Goal: Task Accomplishment & Management: Use online tool/utility

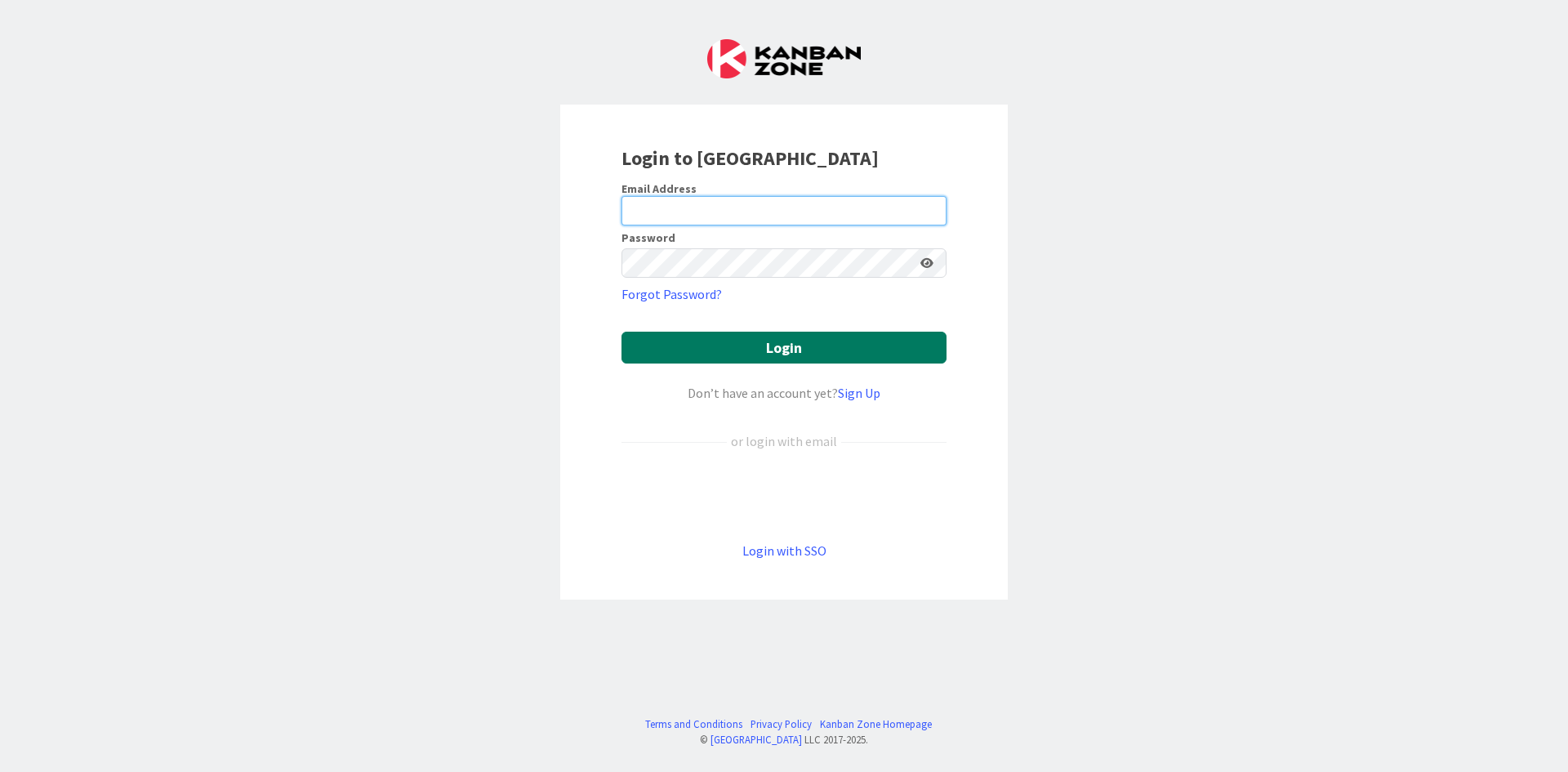
type input "[EMAIL_ADDRESS][DOMAIN_NAME]"
click at [723, 343] on button "Login" at bounding box center [784, 347] width 326 height 31
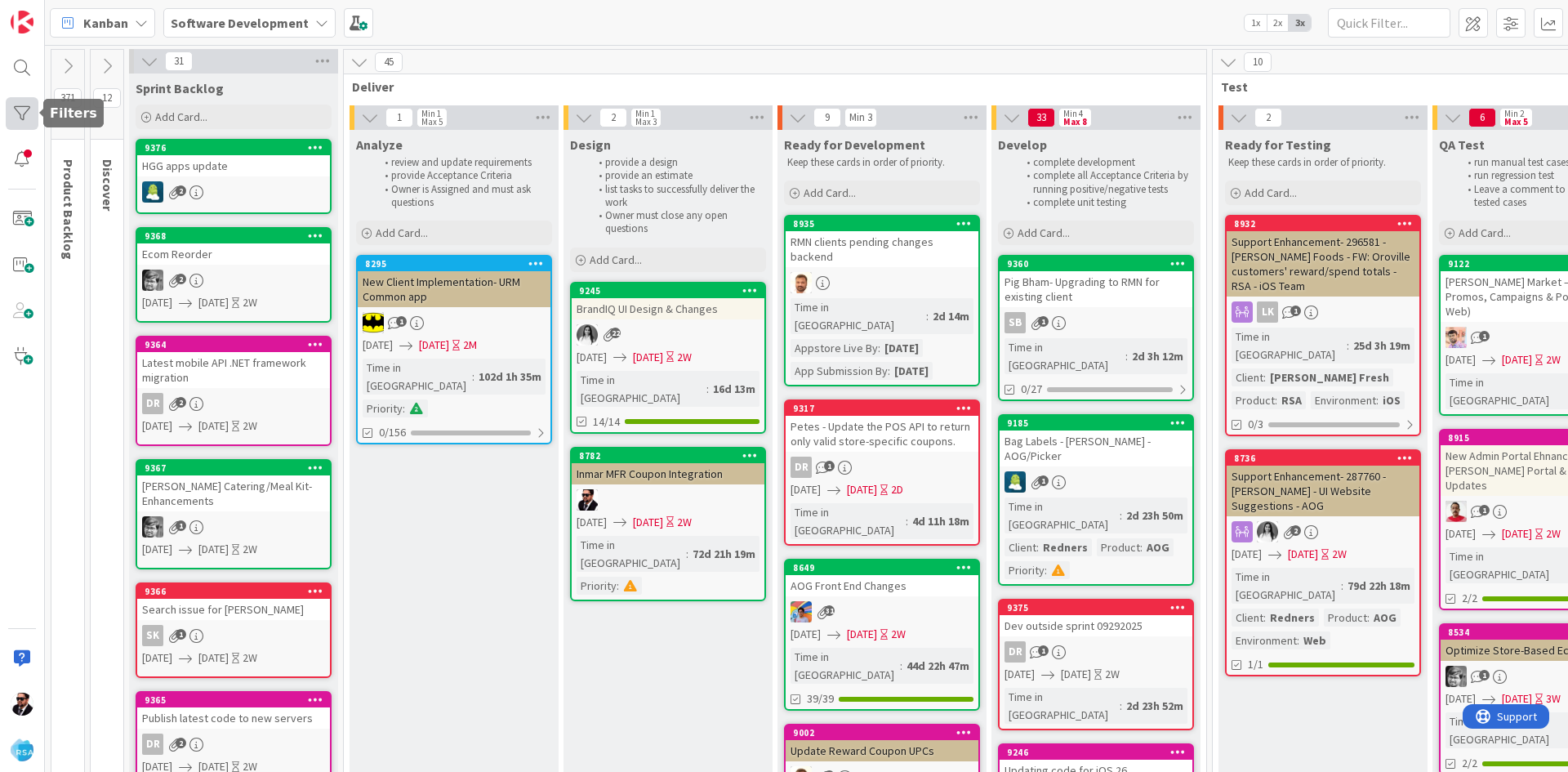
click at [8, 125] on div at bounding box center [22, 113] width 32 height 32
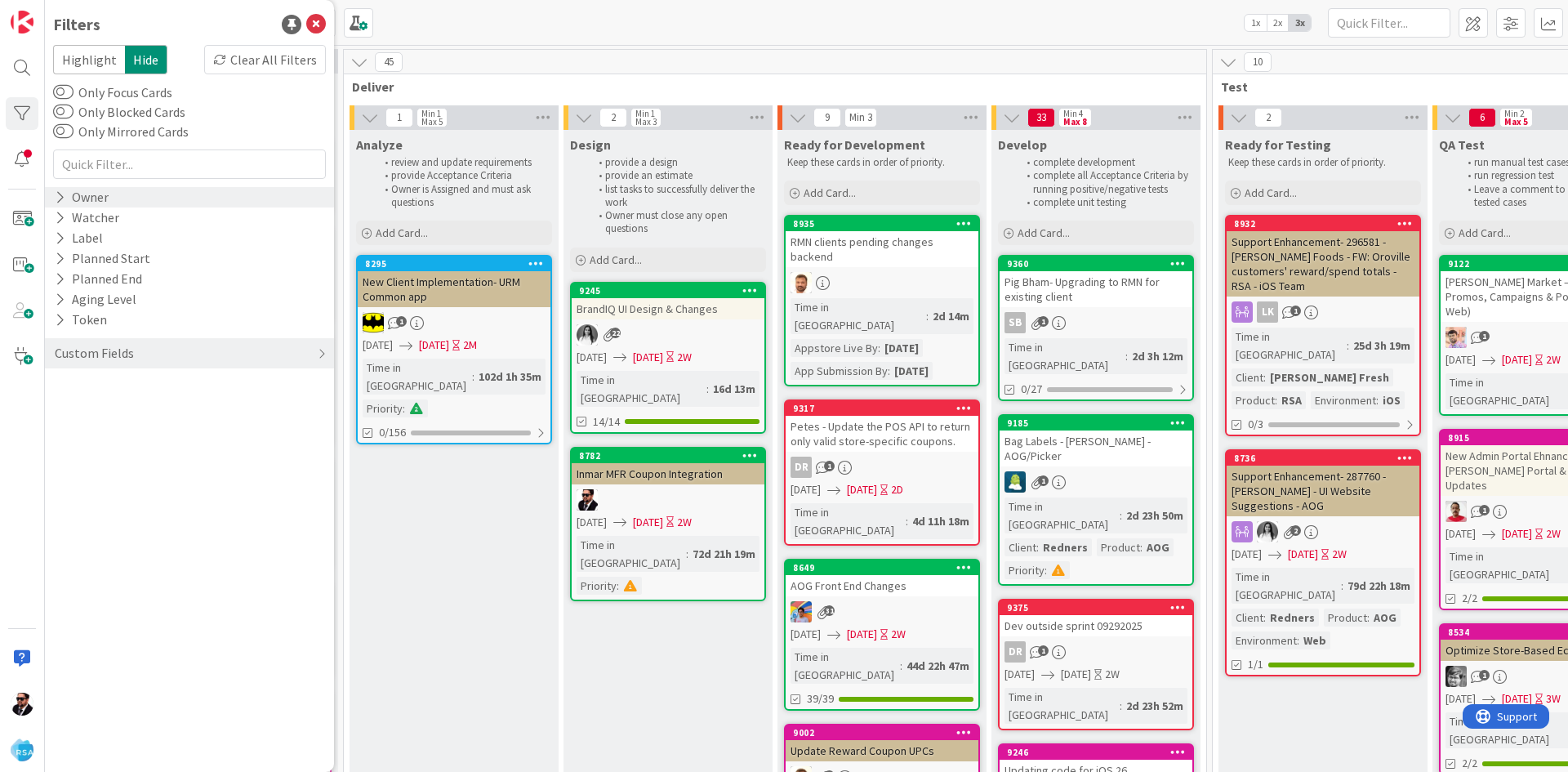
click at [90, 197] on div "Owner" at bounding box center [81, 197] width 57 height 21
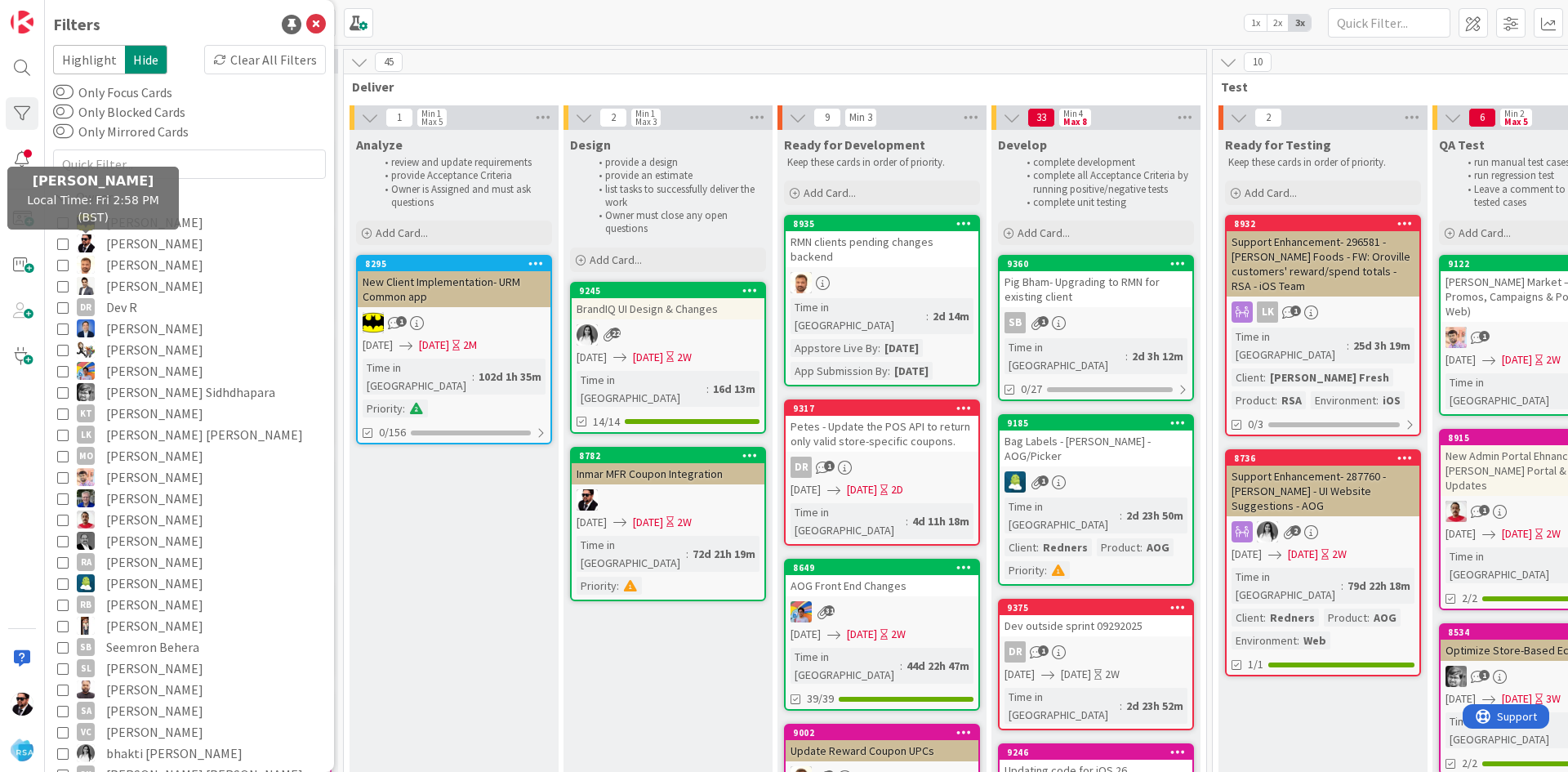
click at [92, 241] on img at bounding box center [85, 243] width 18 height 18
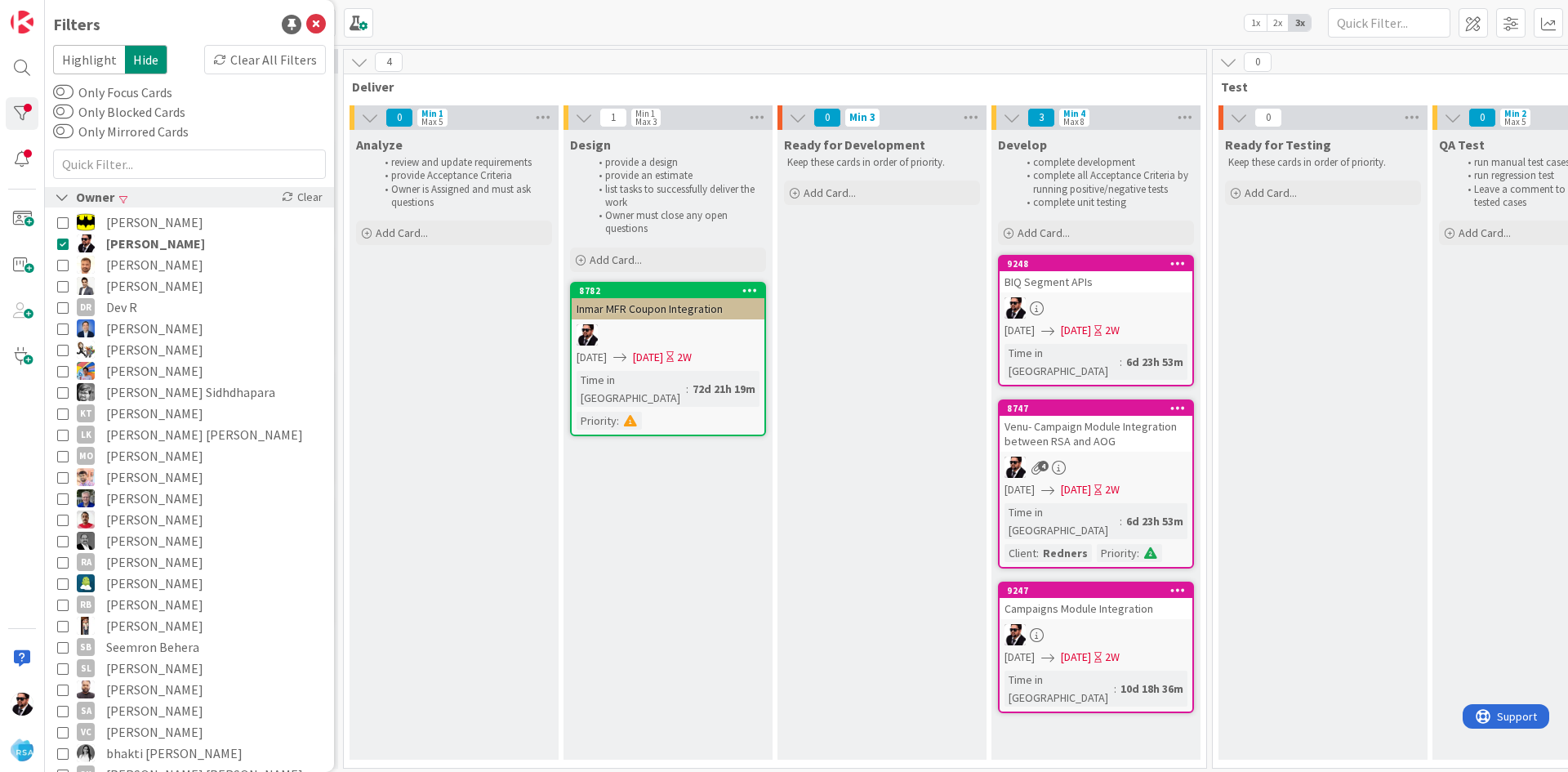
click at [193, 198] on div "Owner Clear" at bounding box center [189, 197] width 289 height 21
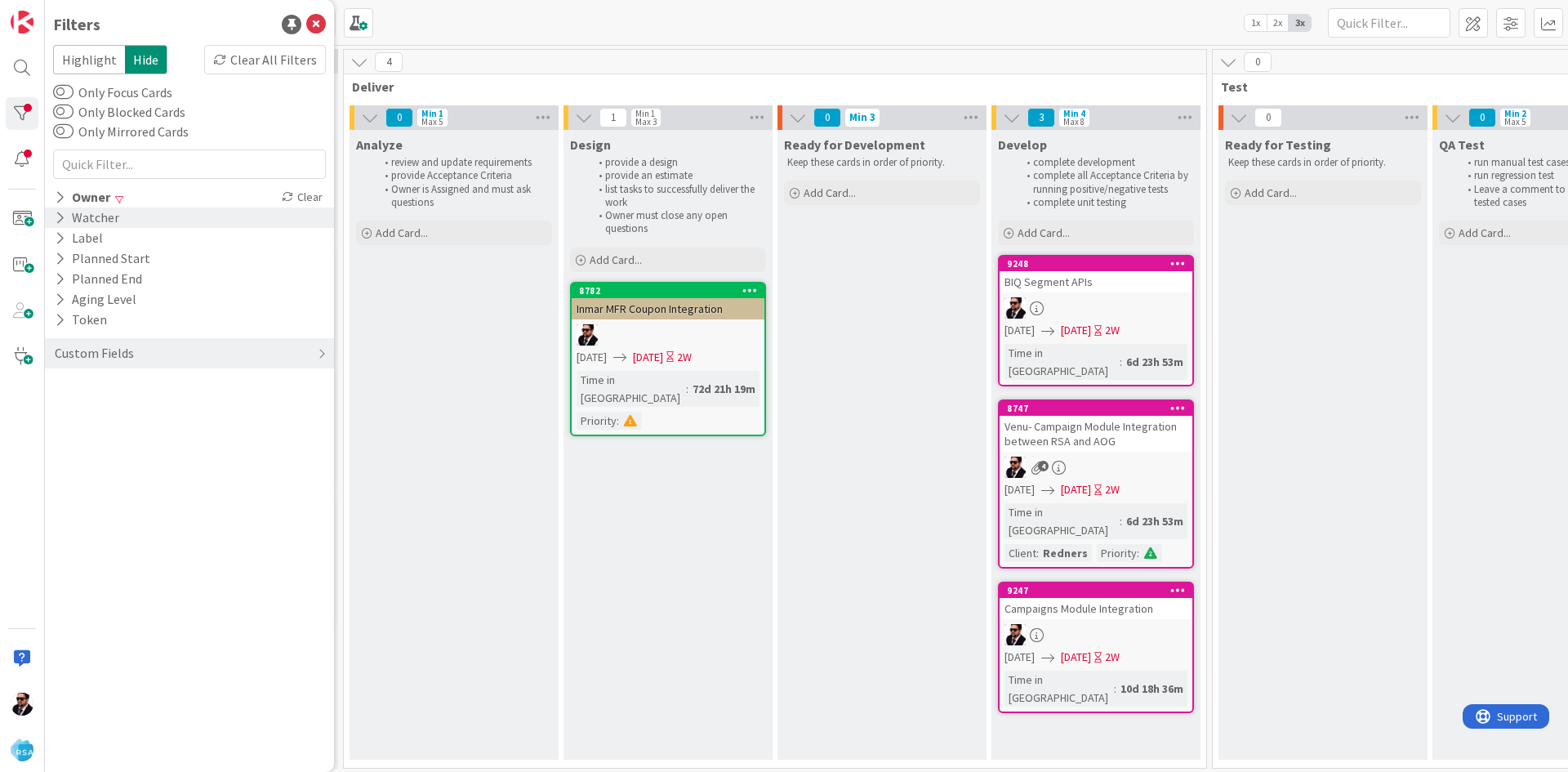
click at [151, 216] on div "Watcher" at bounding box center [189, 218] width 289 height 21
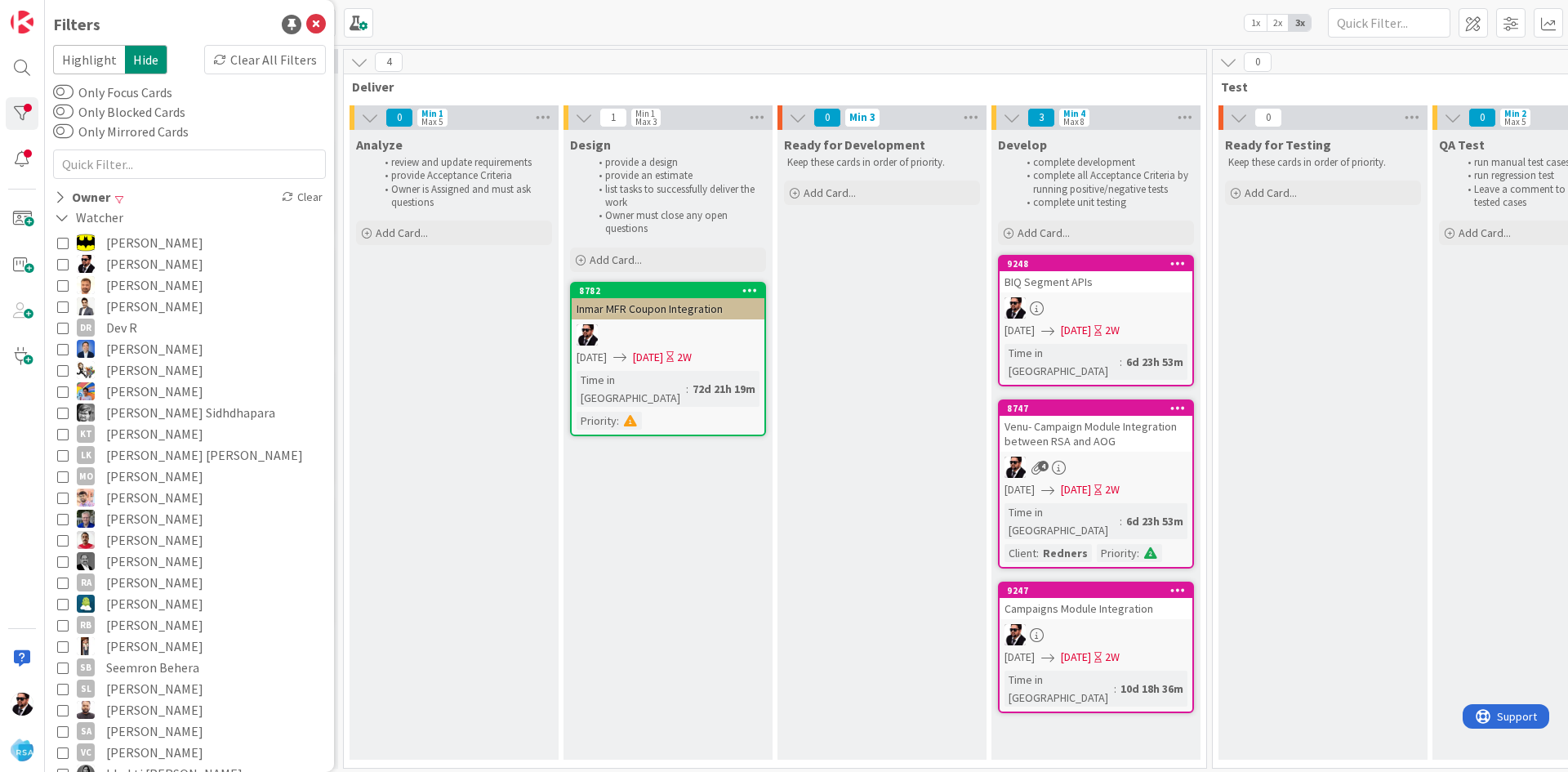
click at [129, 256] on span "[PERSON_NAME]" at bounding box center [154, 264] width 97 height 22
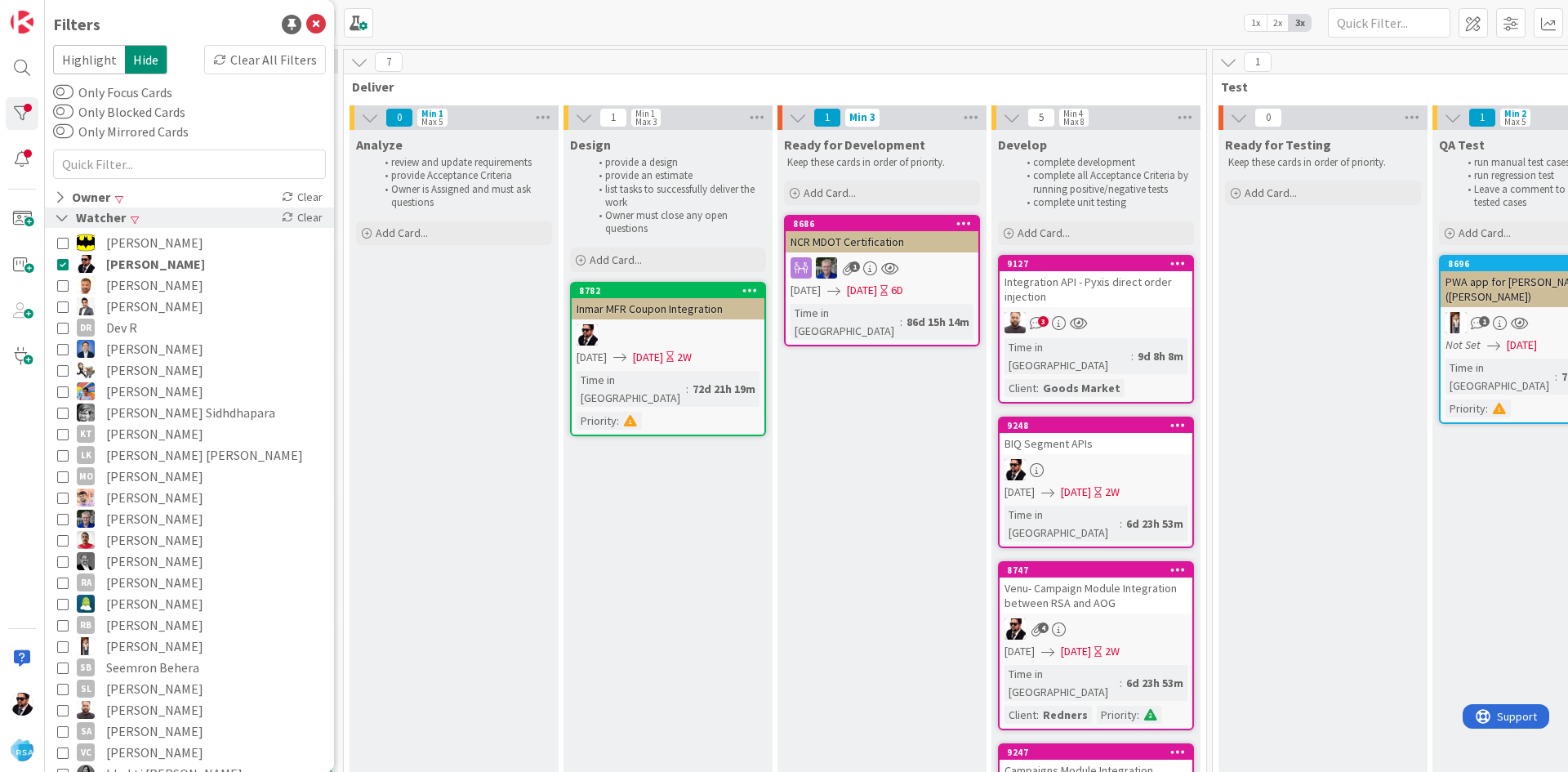
click at [116, 221] on div "Watcher" at bounding box center [90, 218] width 75 height 21
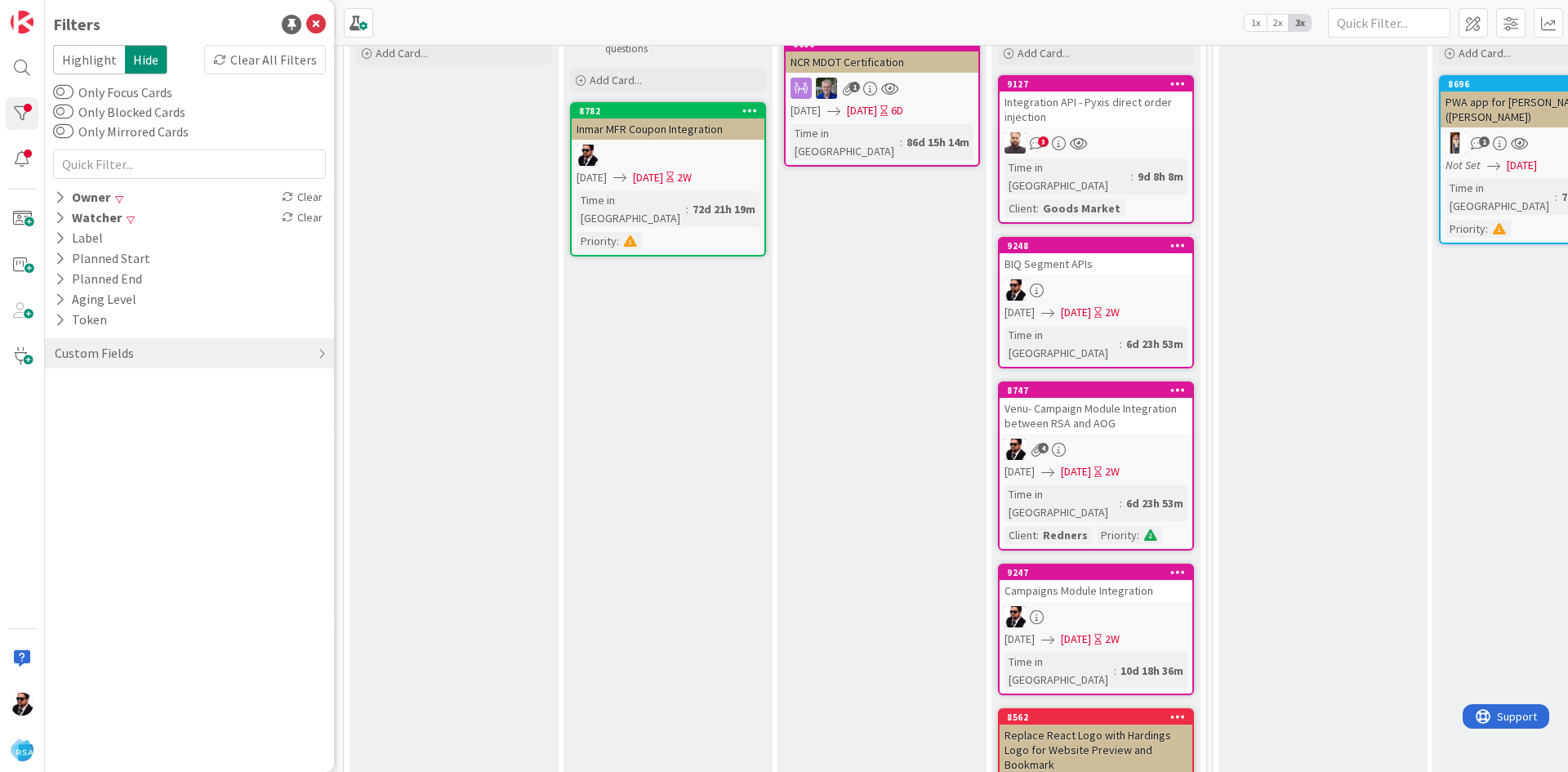
scroll to position [89, 0]
